Goal: Information Seeking & Learning: Learn about a topic

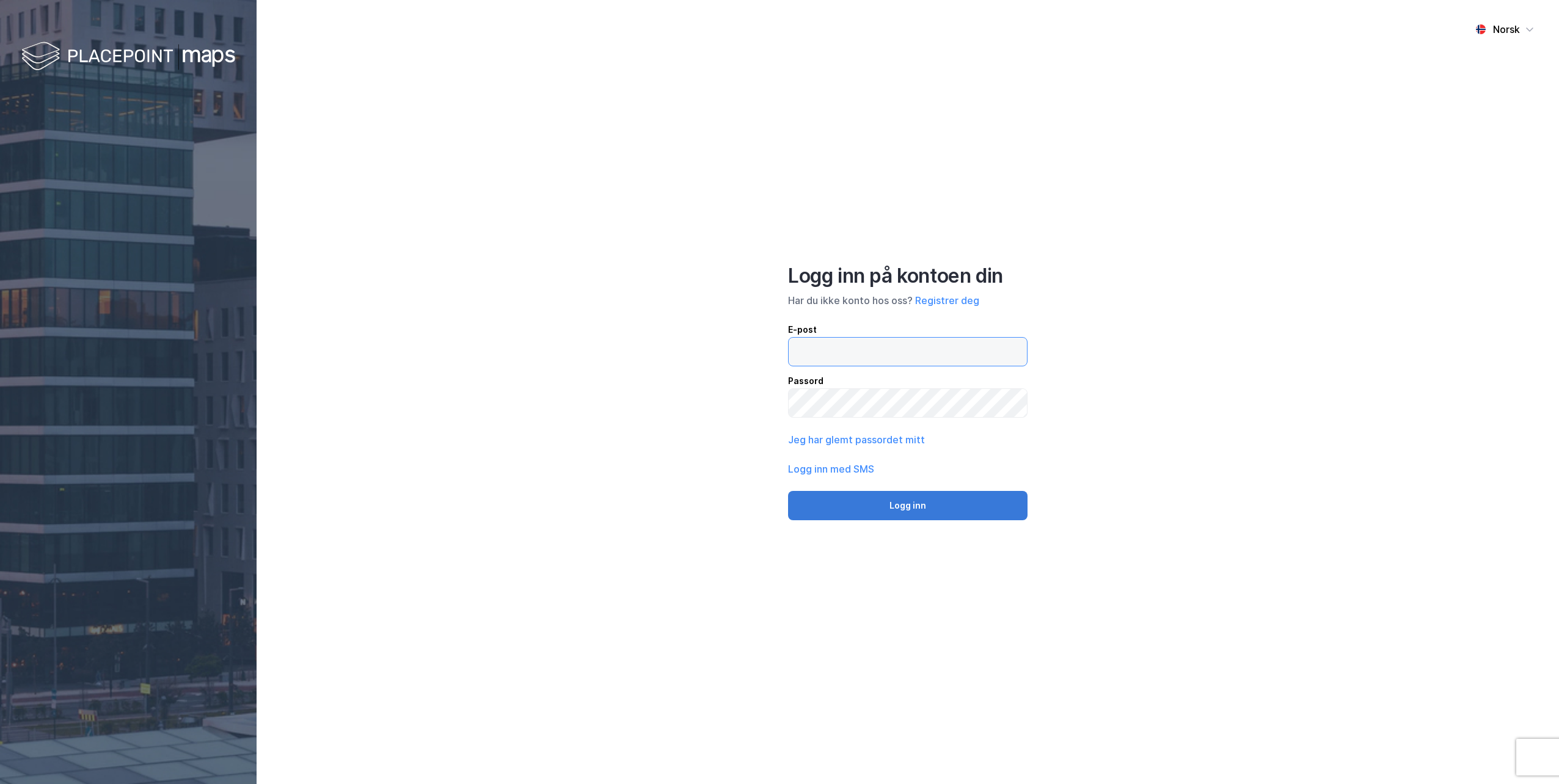
type input "[EMAIL_ADDRESS][DOMAIN_NAME]"
click at [892, 505] on button "Logg inn" at bounding box center [907, 505] width 239 height 29
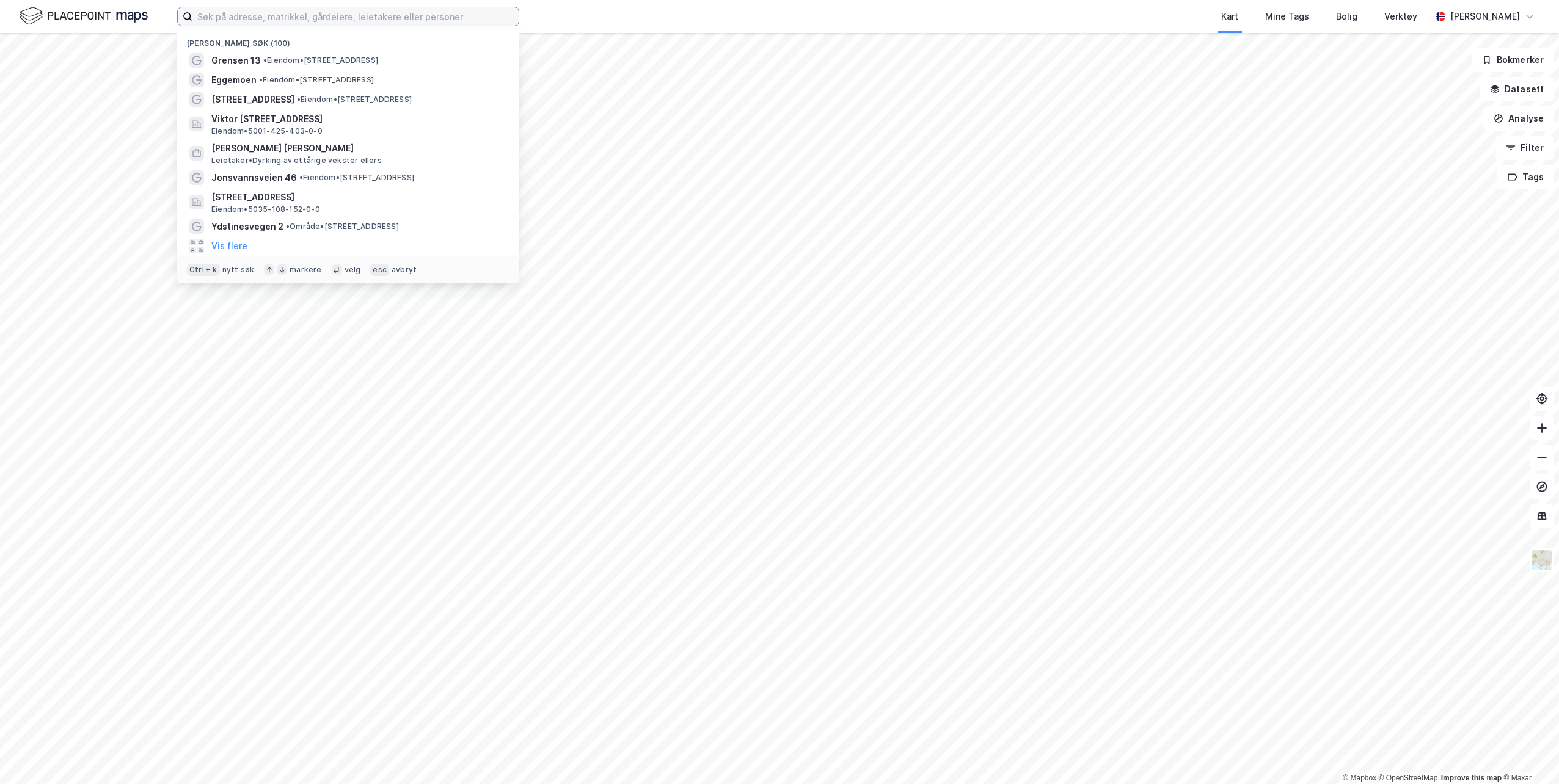
click at [346, 18] on input at bounding box center [355, 16] width 326 height 18
type input "hasselbakkveien"
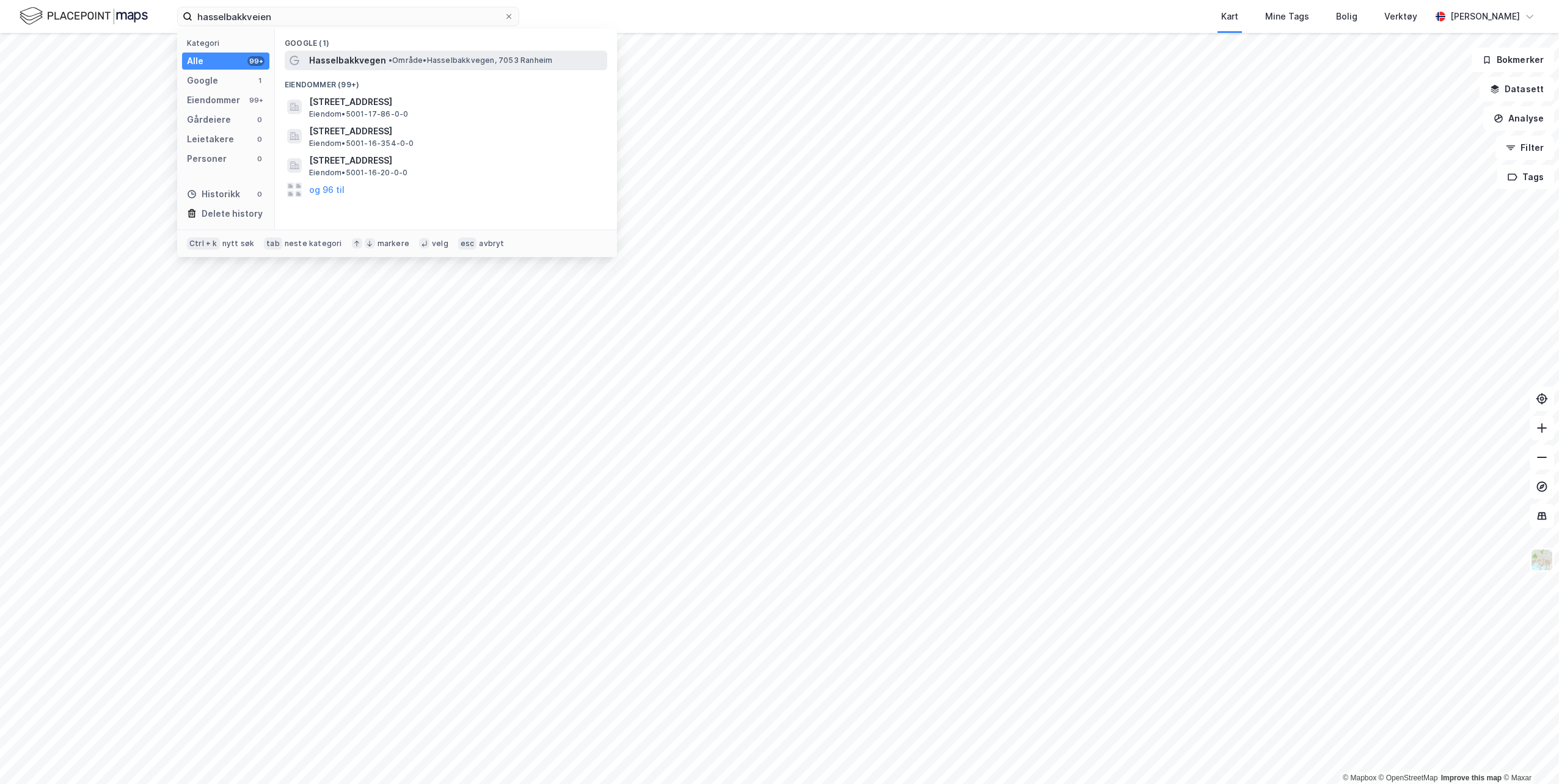
click at [389, 62] on span "•" at bounding box center [391, 59] width 4 height 9
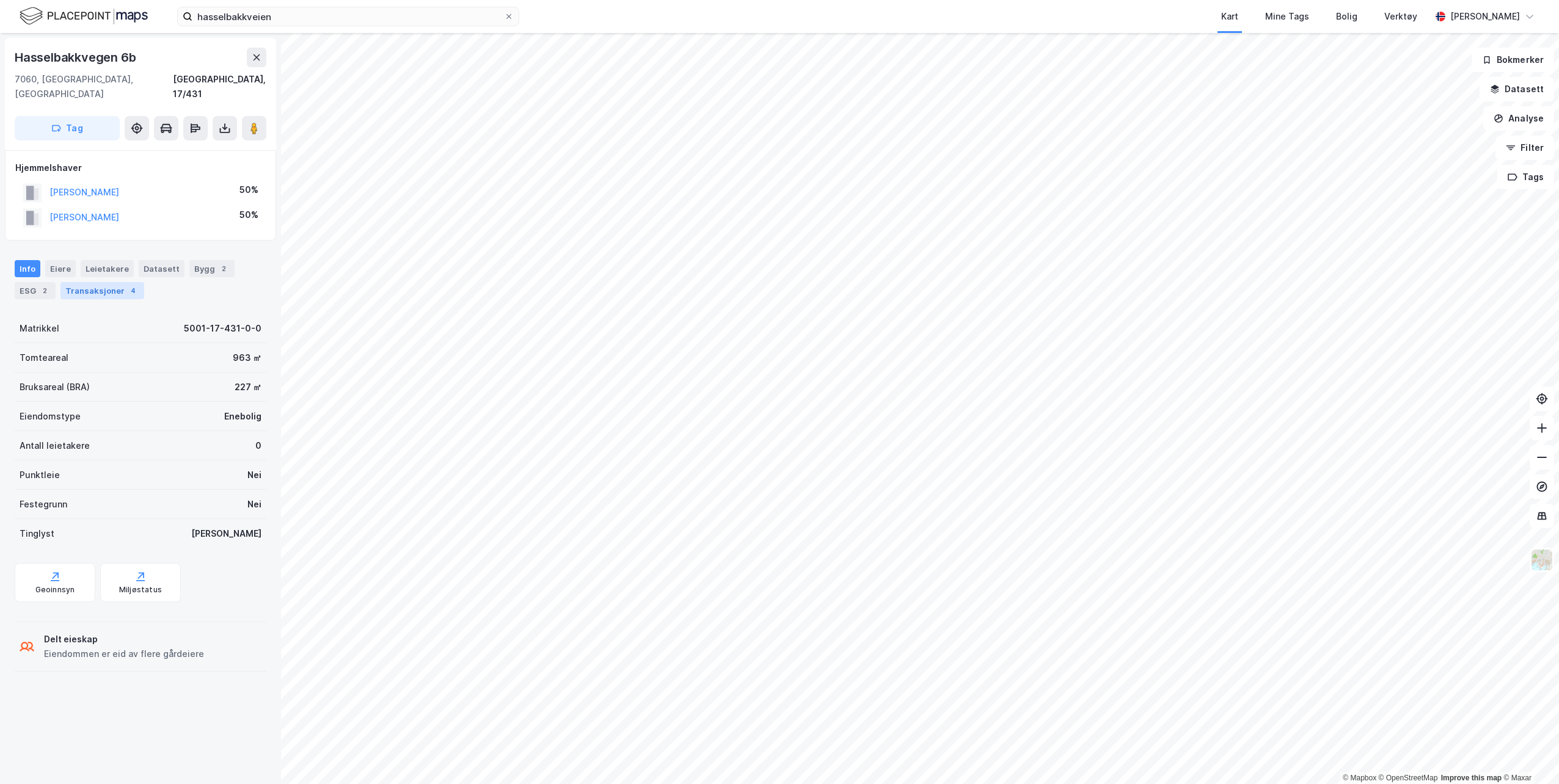
click at [92, 282] on div "Transaksjoner 4" at bounding box center [102, 291] width 83 height 17
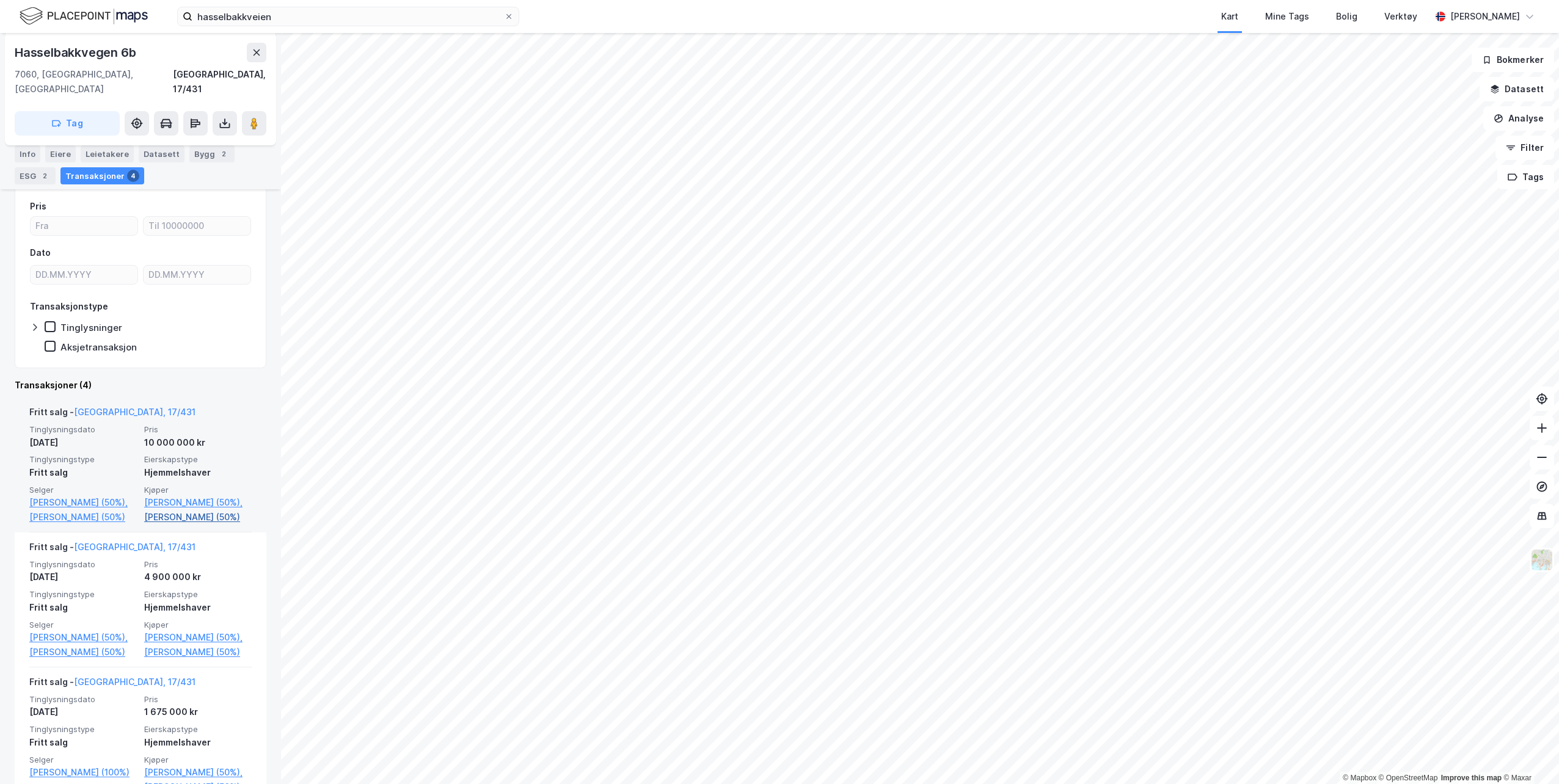
scroll to position [114, 0]
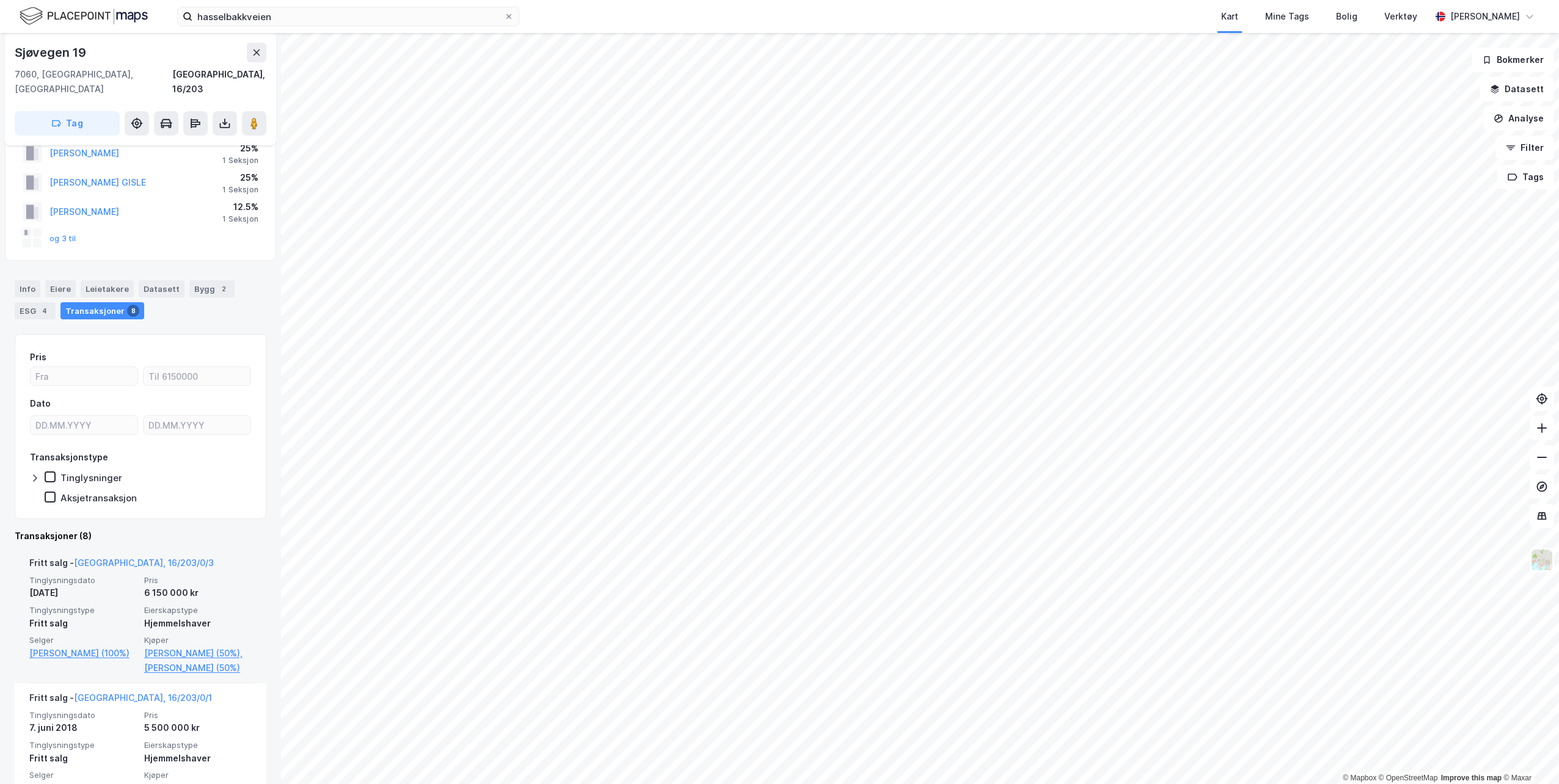
scroll to position [61, 0]
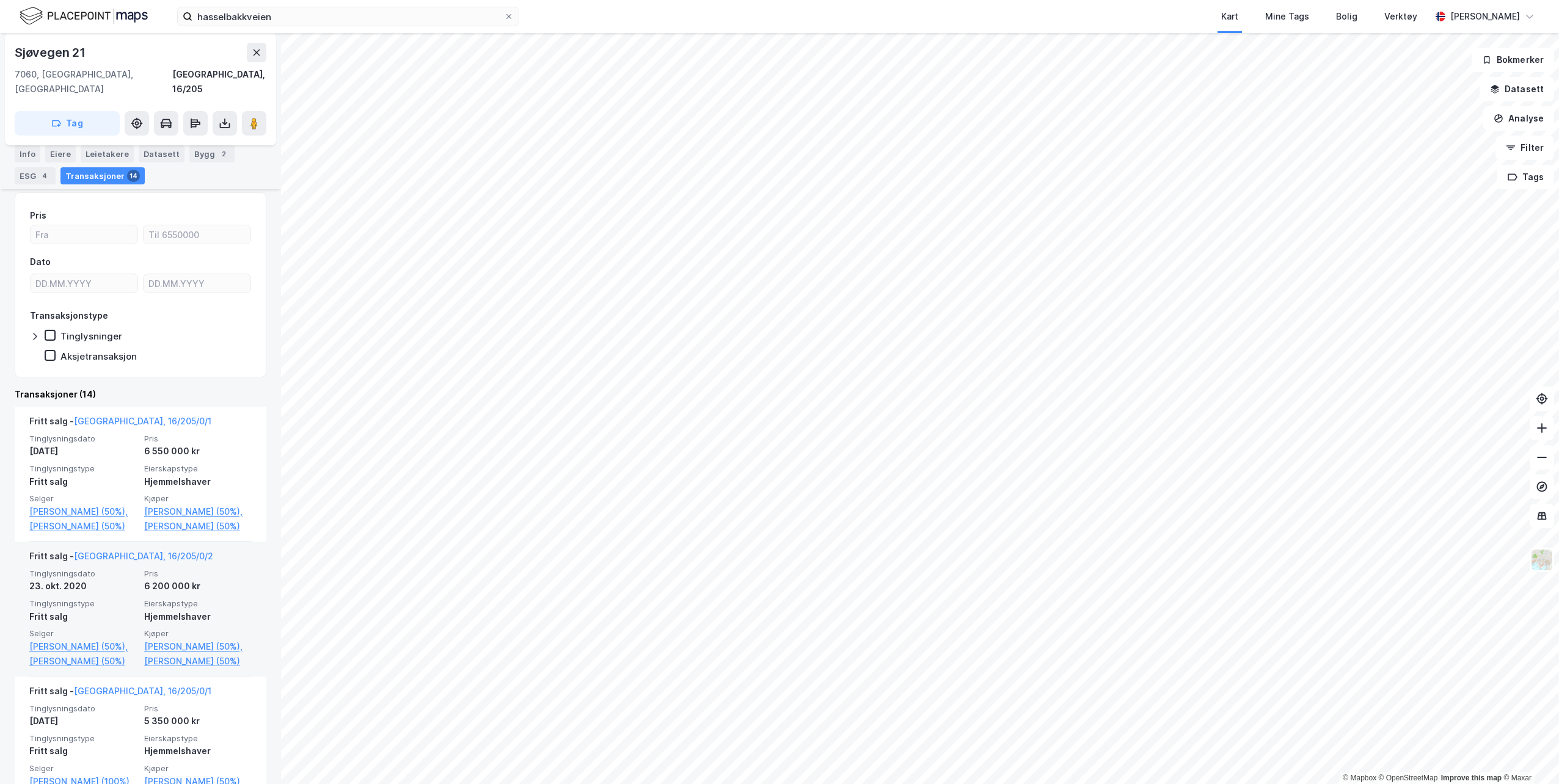
scroll to position [244, 0]
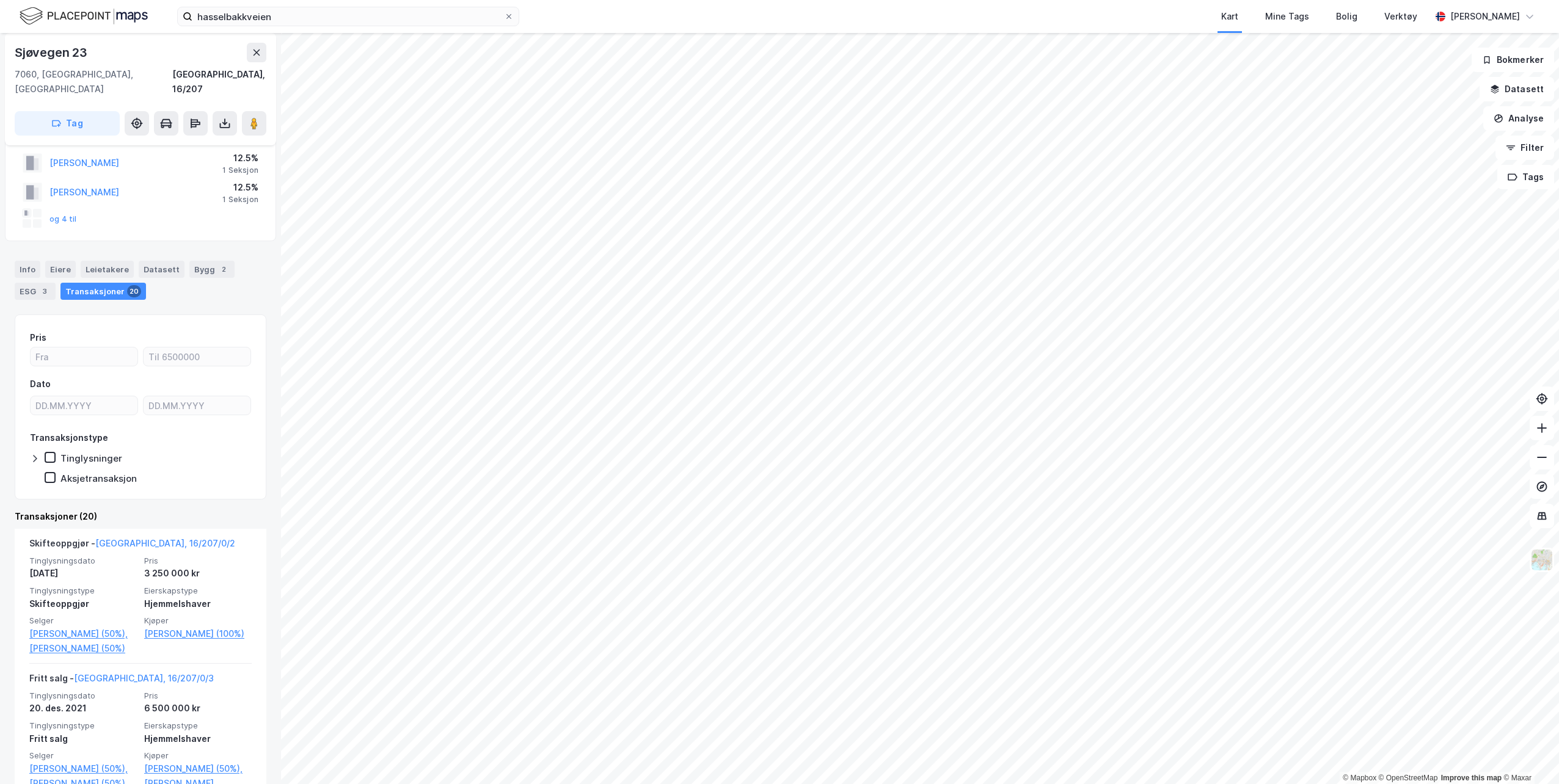
scroll to position [122, 0]
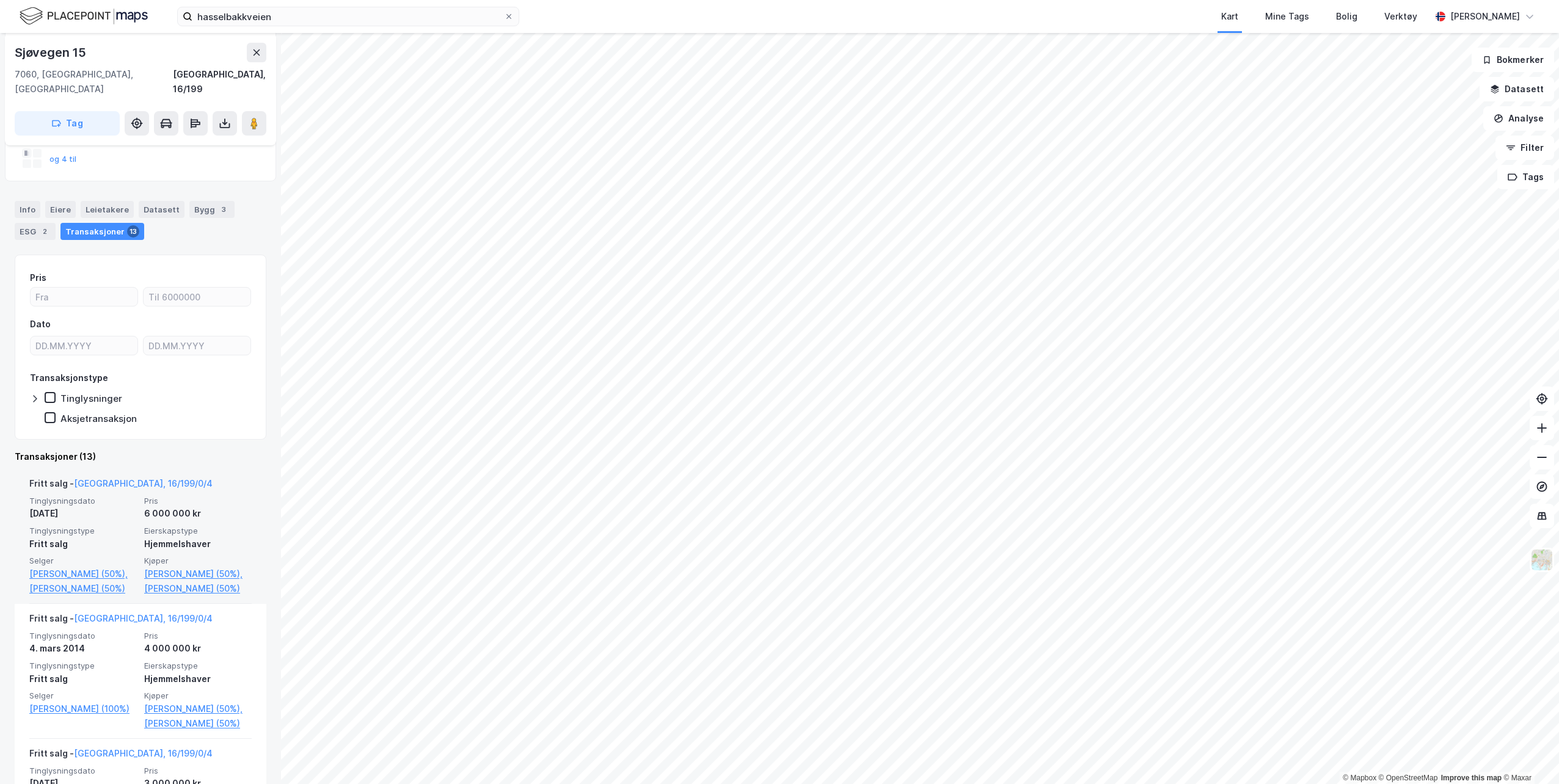
scroll to position [122, 0]
click at [1482, 16] on div "[PERSON_NAME]" at bounding box center [1484, 16] width 70 height 15
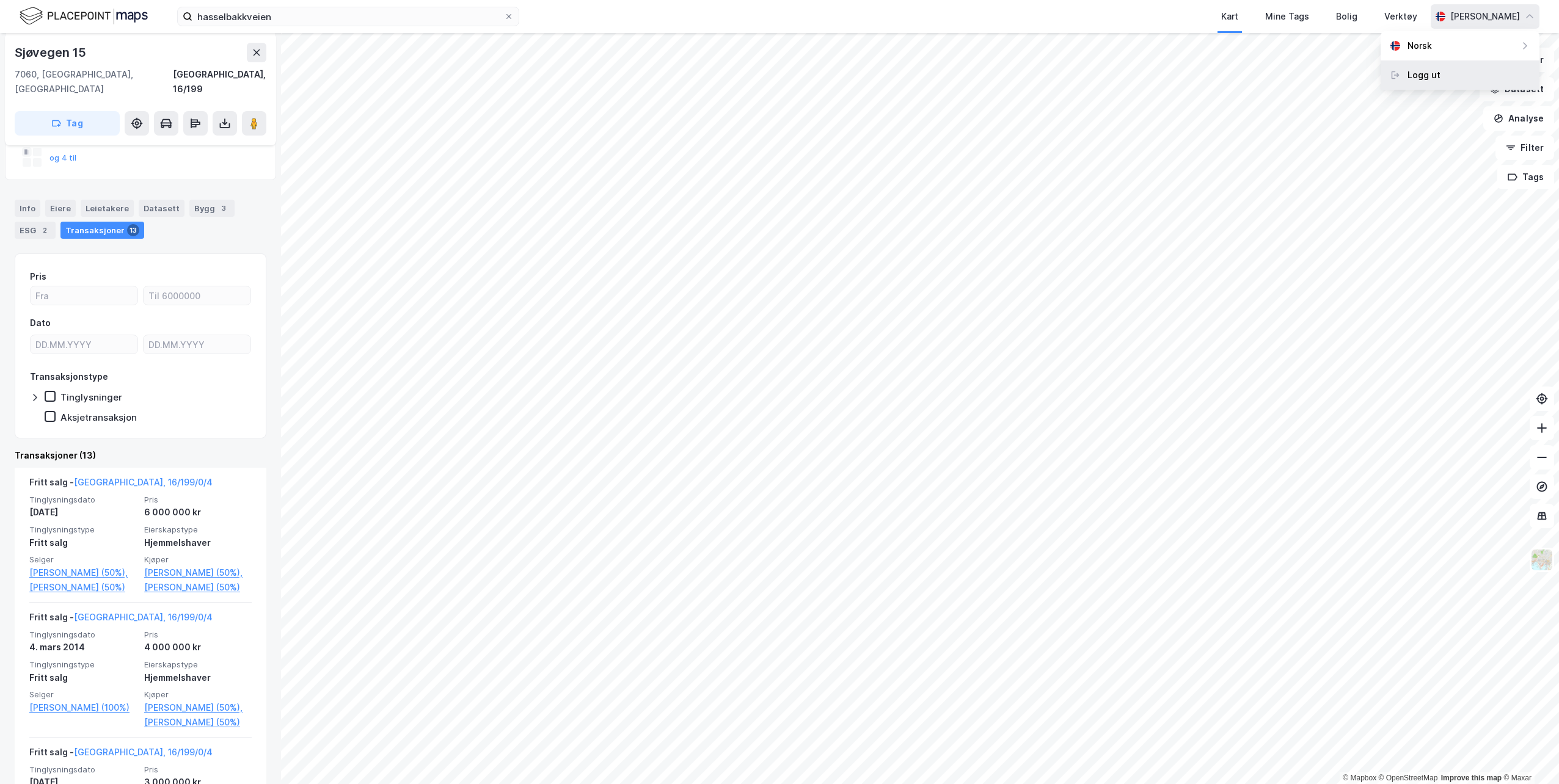
click at [1423, 72] on div "Logg ut" at bounding box center [1423, 75] width 33 height 15
